Goal: Task Accomplishment & Management: Manage account settings

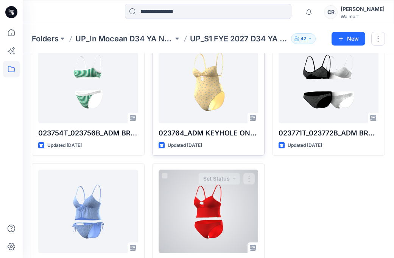
scroll to position [1218, 0]
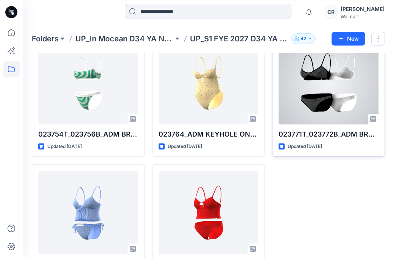
click at [274, 152] on div "023771T_023772B_ADM BRALETTE & LOW RISE REGULAR FULL BOTTOM Updated [DATE] Set …" at bounding box center [328, 95] width 113 height 122
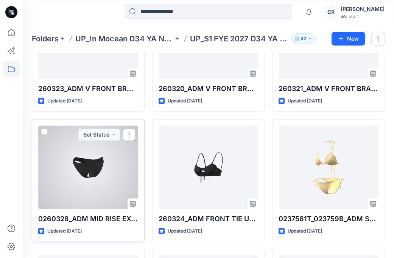
scroll to position [612, 0]
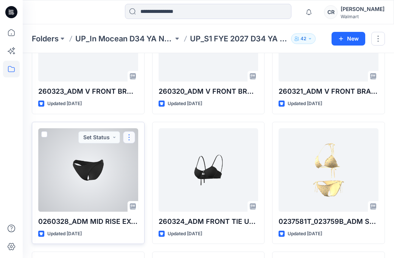
click at [130, 134] on button "button" at bounding box center [129, 137] width 12 height 12
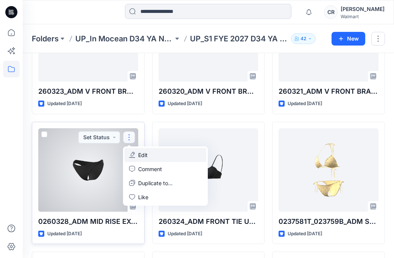
click at [146, 159] on button "Edit" at bounding box center [166, 155] width 82 height 14
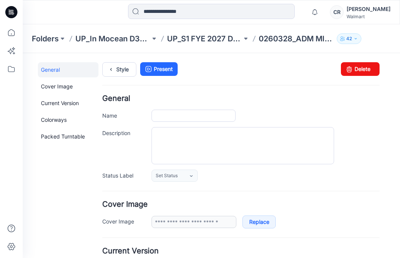
type input "**********"
type textarea "**********"
type input "**********"
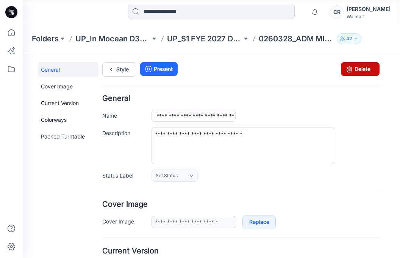
click at [349, 68] on icon at bounding box center [349, 69] width 11 height 14
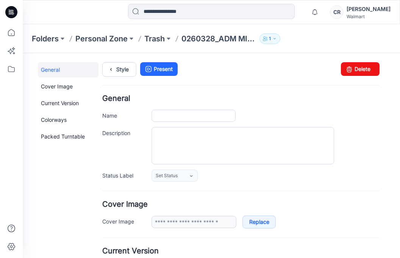
type input "**********"
type textarea "**********"
type input "**********"
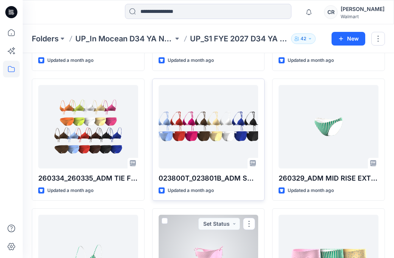
scroll to position [110, 0]
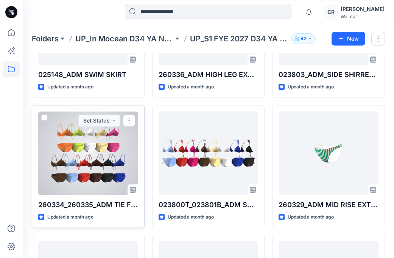
click at [89, 174] on div at bounding box center [88, 152] width 100 height 83
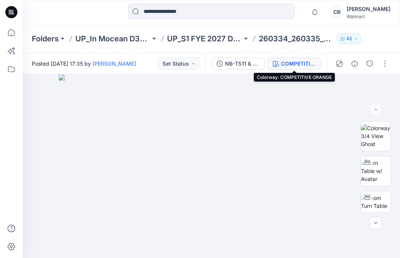
click at [313, 65] on div "COMPETITIVE ORANGE" at bounding box center [298, 63] width 35 height 8
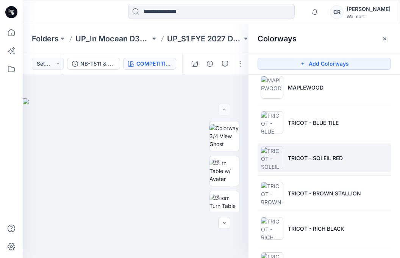
scroll to position [189, 0]
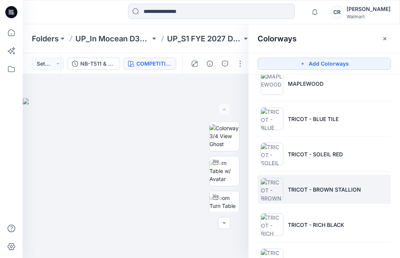
click at [330, 183] on li "TRICOT - BROWN STALLION" at bounding box center [324, 189] width 133 height 29
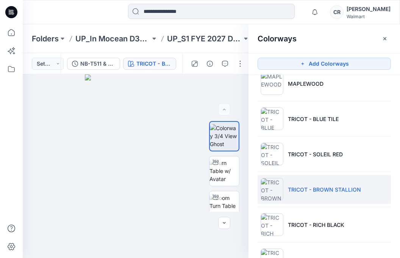
drag, startPoint x: 331, startPoint y: 188, endPoint x: 326, endPoint y: 185, distance: 6.1
click at [326, 185] on li "TRICOT - BROWN STALLION" at bounding box center [324, 189] width 133 height 29
click at [236, 68] on button "button" at bounding box center [240, 64] width 12 height 12
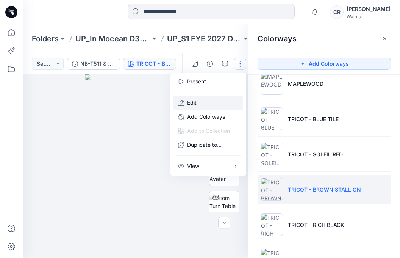
click at [219, 99] on button "Edit" at bounding box center [209, 102] width 70 height 14
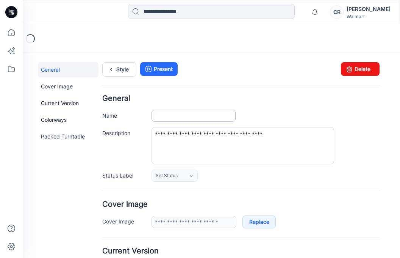
type input "**********"
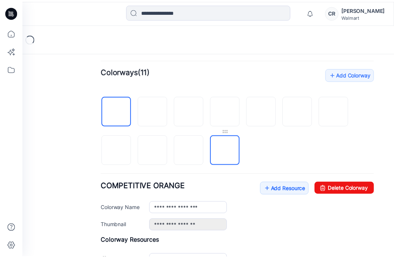
scroll to position [227, 0]
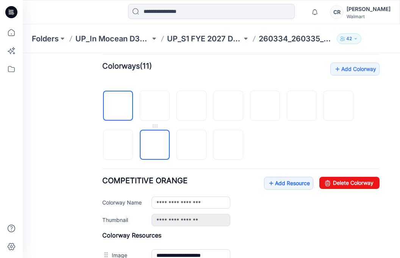
click at [155, 145] on img at bounding box center [155, 145] width 0 height 0
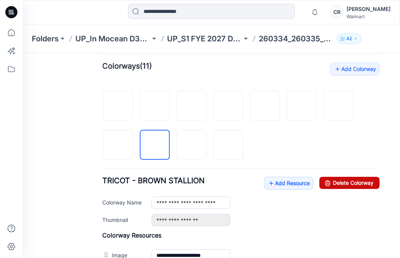
click at [361, 184] on link "Delete Colorway" at bounding box center [349, 183] width 60 height 12
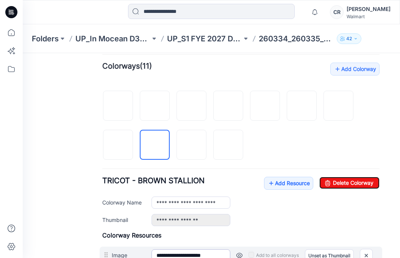
type input "**********"
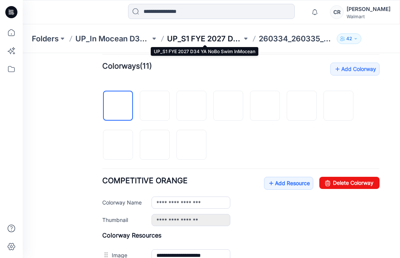
click at [207, 37] on p "UP_S1 FYE 2027 D34 YA NoBo Swim InMocean" at bounding box center [204, 38] width 75 height 11
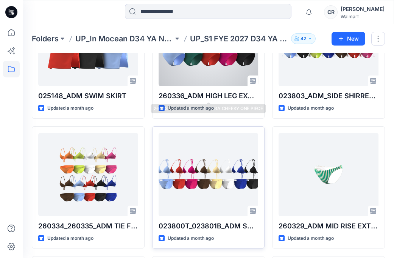
scroll to position [114, 0]
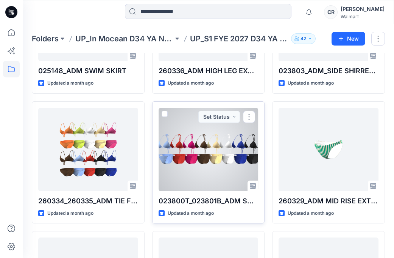
click at [204, 176] on div at bounding box center [209, 149] width 100 height 83
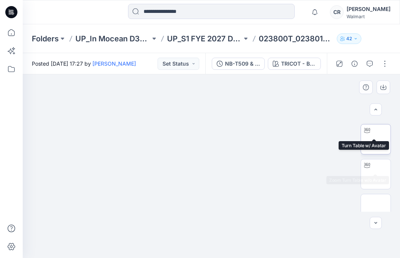
scroll to position [149, 0]
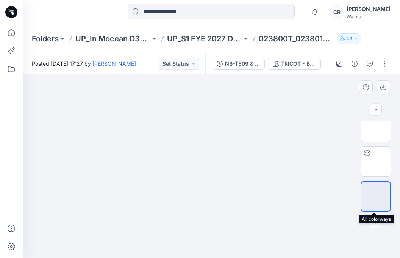
click at [376, 196] on img at bounding box center [376, 196] width 0 height 0
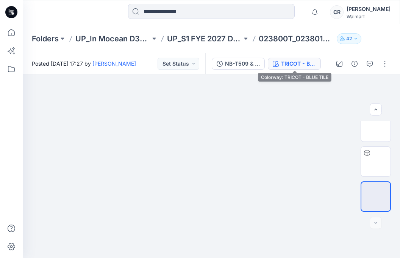
click at [286, 66] on div "TRICOT - BLUE TILE" at bounding box center [298, 63] width 35 height 8
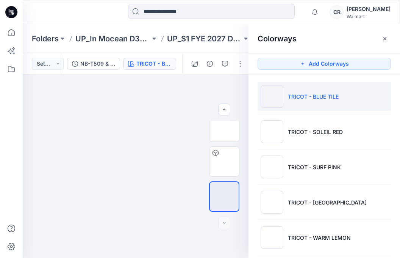
scroll to position [0, 0]
click at [158, 98] on img at bounding box center [136, 98] width 226 height 0
click at [385, 39] on icon "button" at bounding box center [384, 38] width 3 height 3
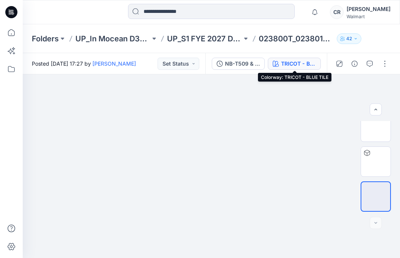
click at [293, 64] on div "TRICOT - BLUE TILE" at bounding box center [298, 63] width 35 height 8
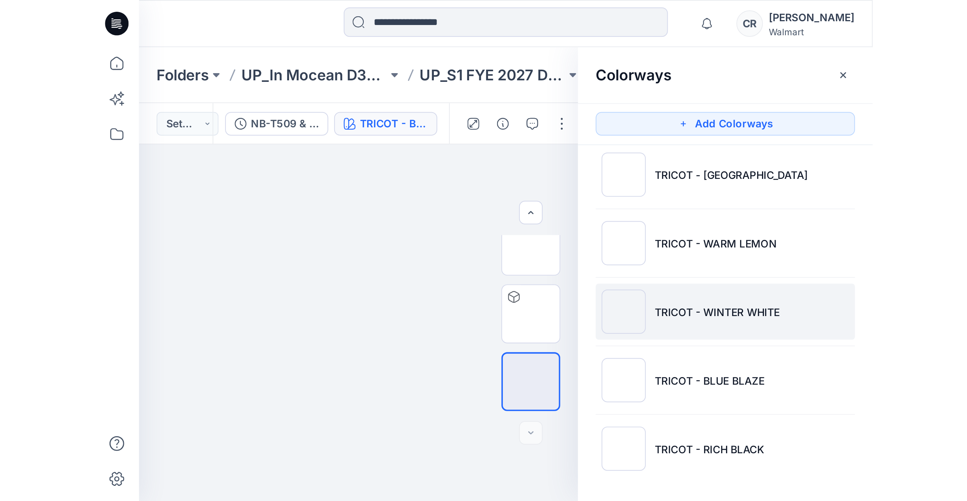
scroll to position [114, 0]
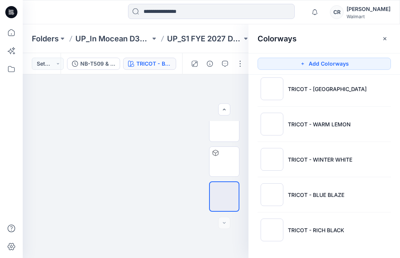
click at [382, 42] on button "button" at bounding box center [385, 39] width 12 height 12
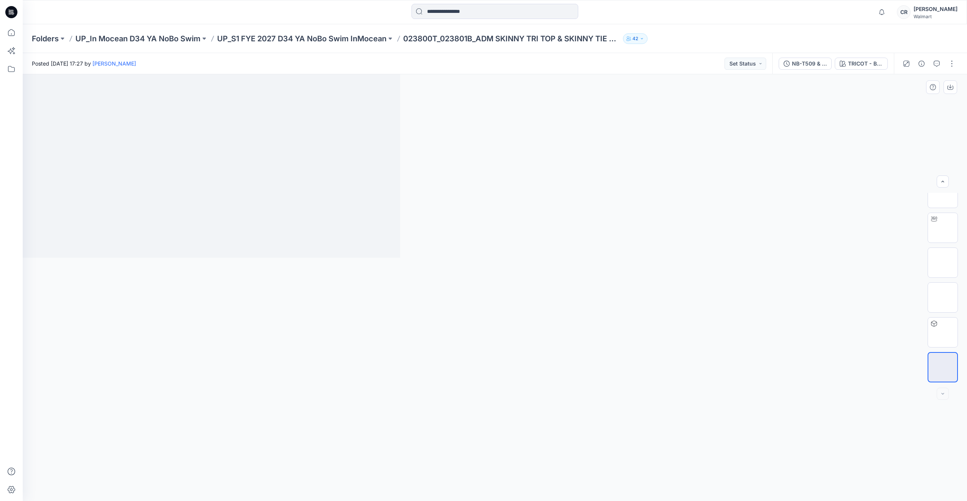
scroll to position [50, 0]
click at [400, 65] on div "TRICOT - BLUE TILE" at bounding box center [865, 63] width 35 height 8
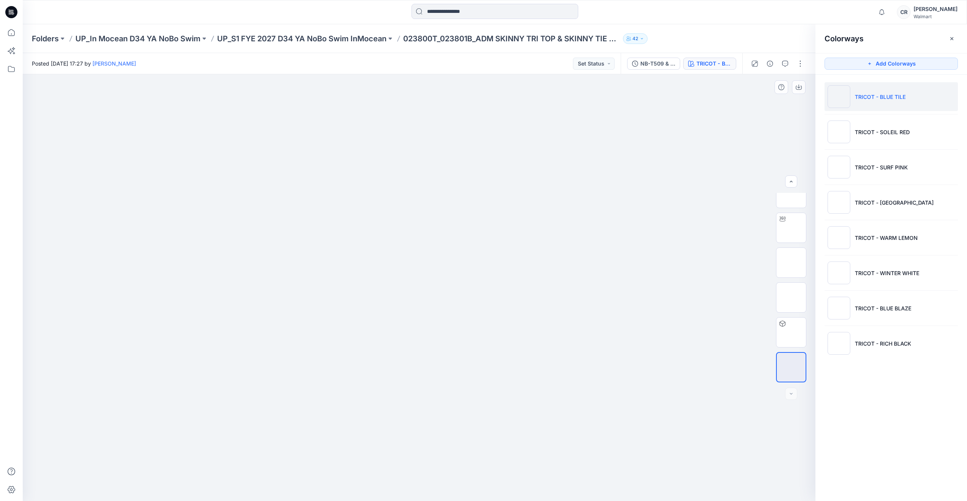
click at [400, 142] on div at bounding box center [419, 287] width 793 height 427
click at [360, 35] on p "UP_S1 FYE 2027 D34 YA NoBo Swim InMocean" at bounding box center [301, 38] width 169 height 11
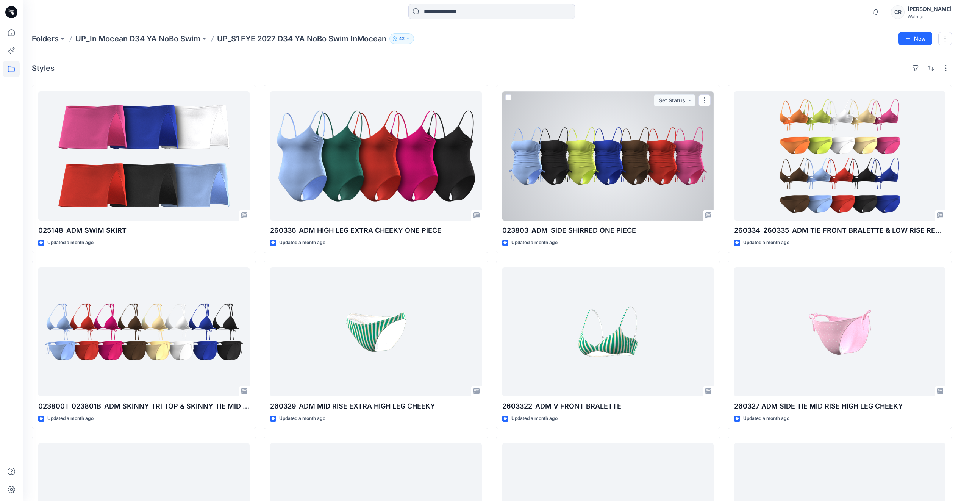
click at [400, 190] on div at bounding box center [607, 155] width 211 height 129
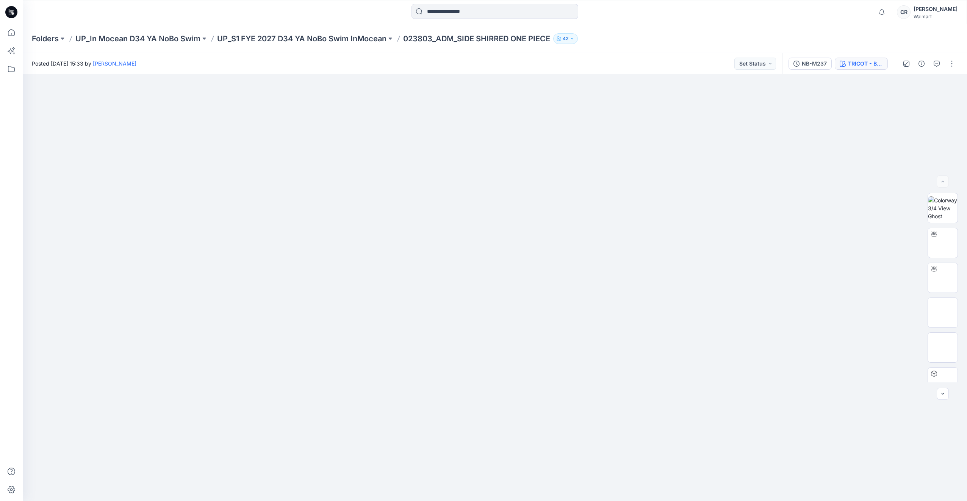
click at [400, 66] on div "TRICOT - BLUE TILE" at bounding box center [865, 63] width 35 height 8
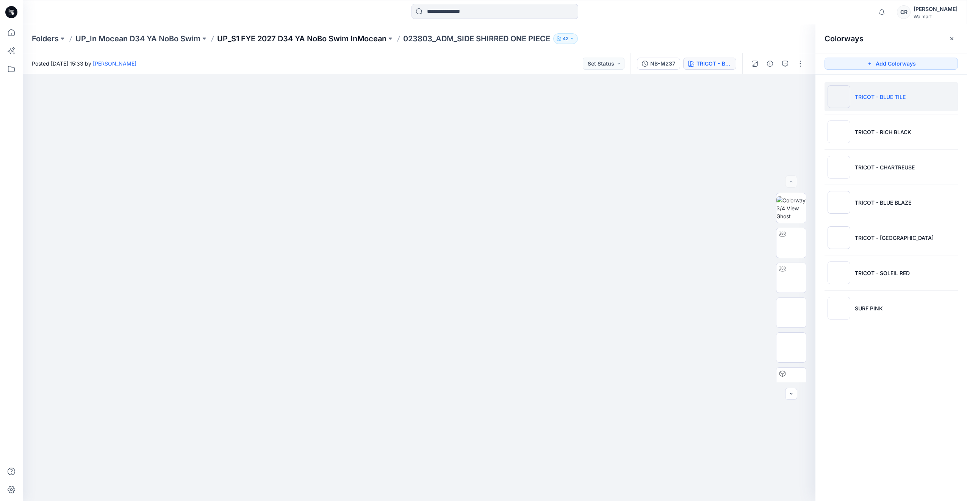
click at [371, 37] on p "UP_S1 FYE 2027 D34 YA NoBo Swim InMocean" at bounding box center [301, 38] width 169 height 11
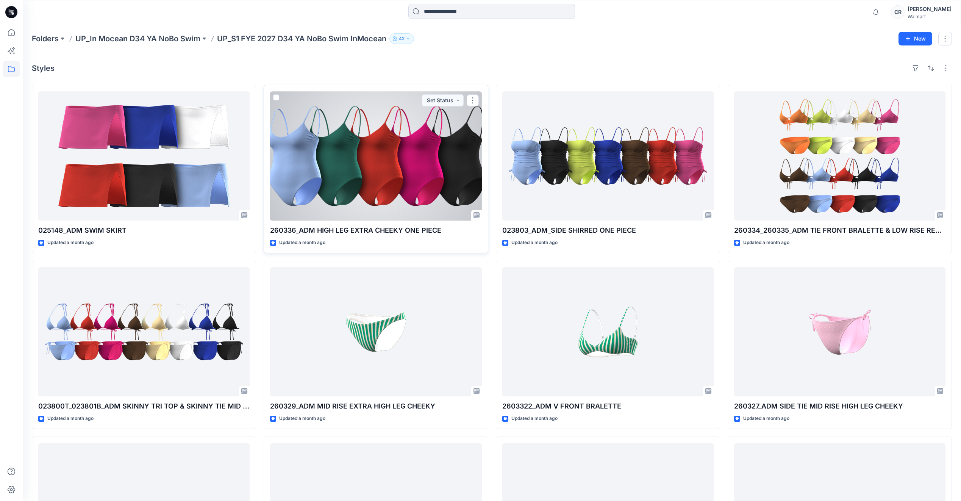
click at [400, 177] on div at bounding box center [375, 155] width 211 height 129
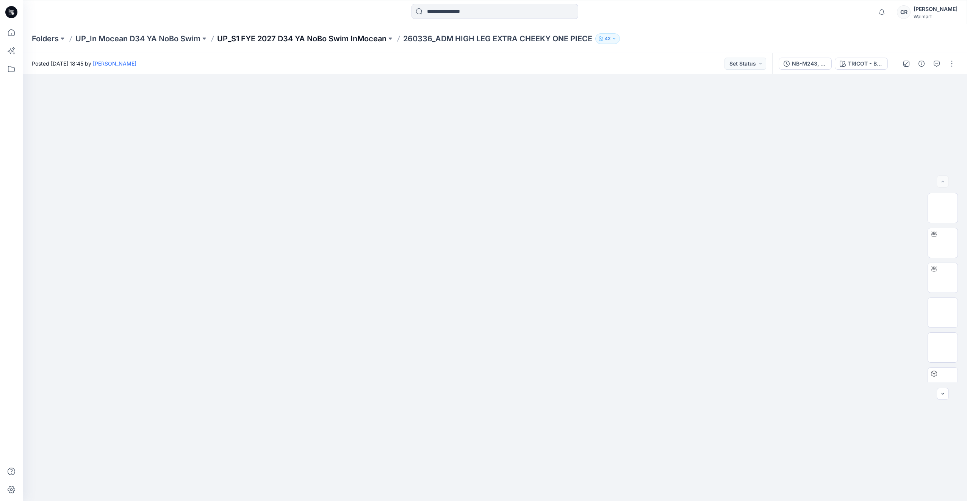
click at [364, 41] on p "UP_S1 FYE 2027 D34 YA NoBo Swim InMocean" at bounding box center [301, 38] width 169 height 11
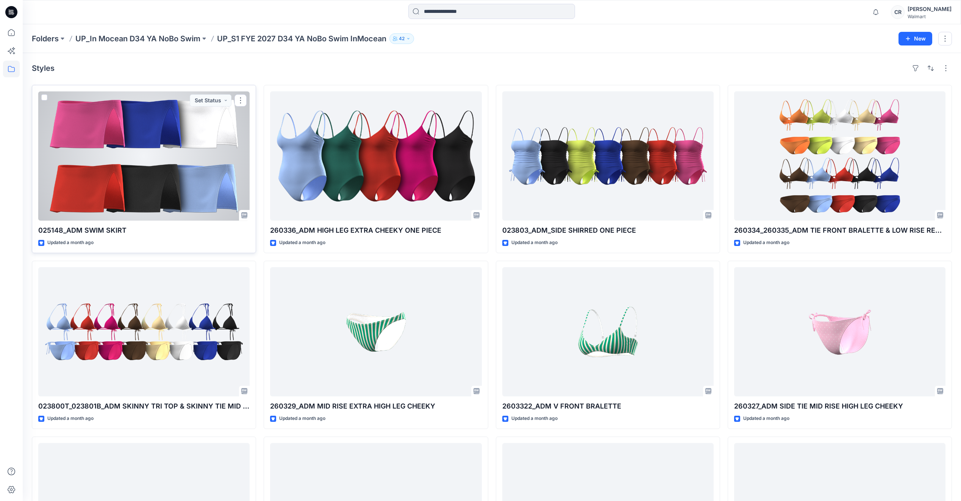
click at [177, 157] on div at bounding box center [143, 155] width 211 height 129
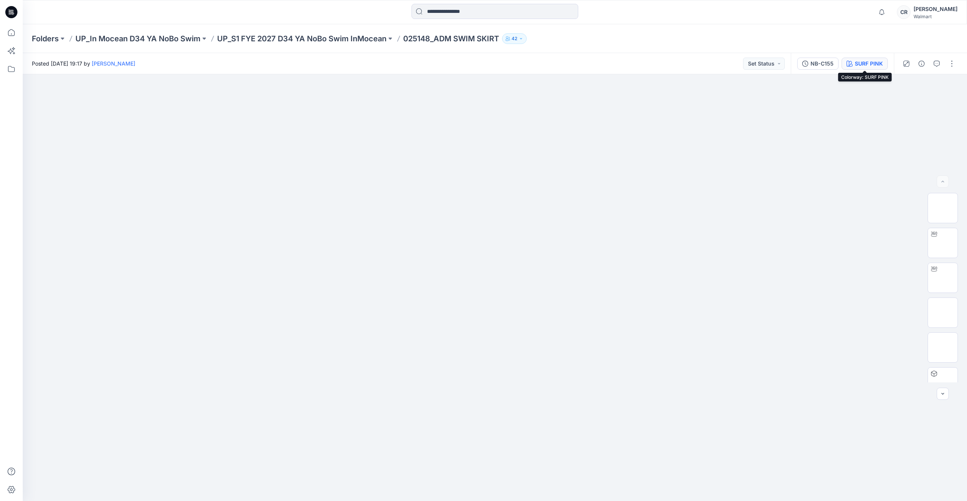
click at [400, 67] on div "SURF PINK" at bounding box center [869, 63] width 28 height 8
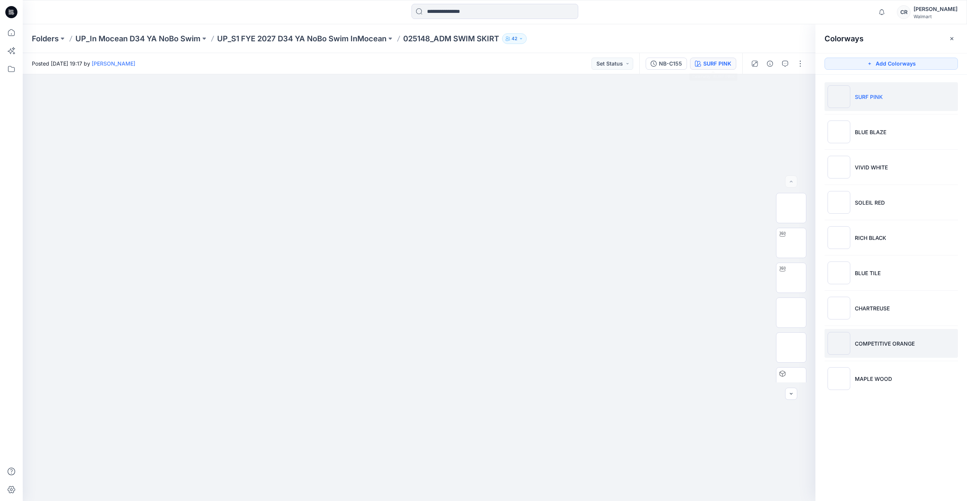
click at [400, 257] on p "COMPETITIVE ORANGE" at bounding box center [885, 343] width 60 height 8
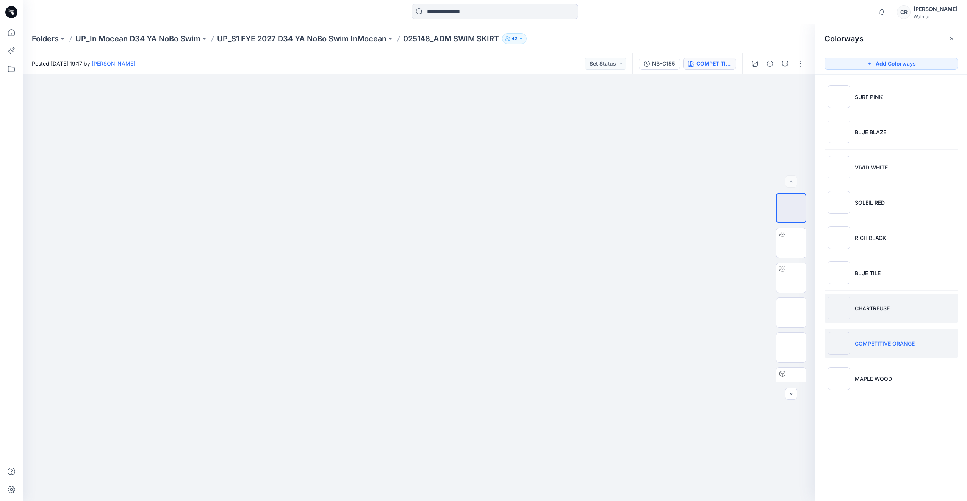
click at [400, 257] on li "CHARTREUSE" at bounding box center [890, 308] width 133 height 29
click at [400, 67] on div "CHARTREUSE" at bounding box center [713, 63] width 35 height 8
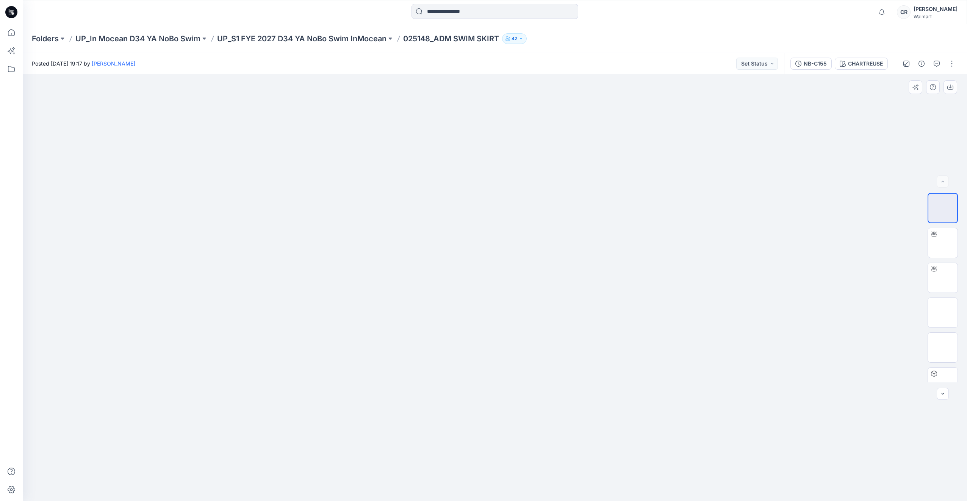
click at [400, 257] on div at bounding box center [495, 287] width 944 height 427
